Goal: Find specific page/section: Find specific page/section

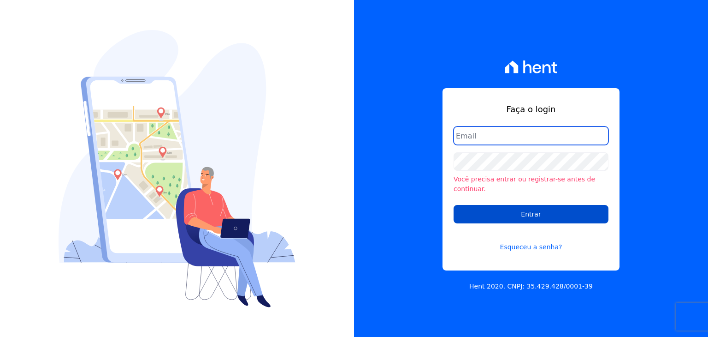
type input "[PERSON_NAME][EMAIL_ADDRESS][DOMAIN_NAME]"
click at [527, 205] on input "Entrar" at bounding box center [531, 214] width 155 height 18
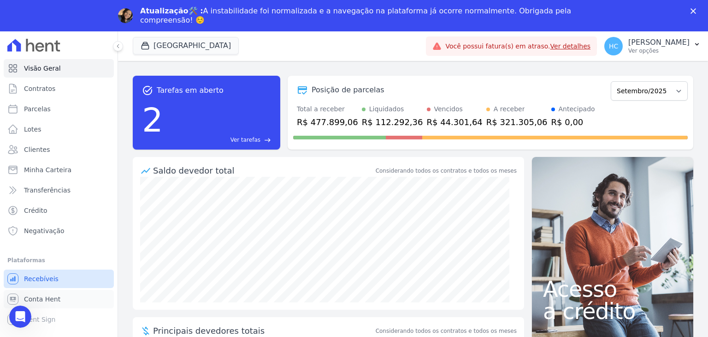
click at [42, 271] on ul "Você não possui Hent Sign ativado. Para saber mais, fale com a equipe Hent. Rec…" at bounding box center [59, 298] width 110 height 59
click at [41, 305] on link "Conta Hent" at bounding box center [59, 299] width 110 height 18
